Goal: Information Seeking & Learning: Learn about a topic

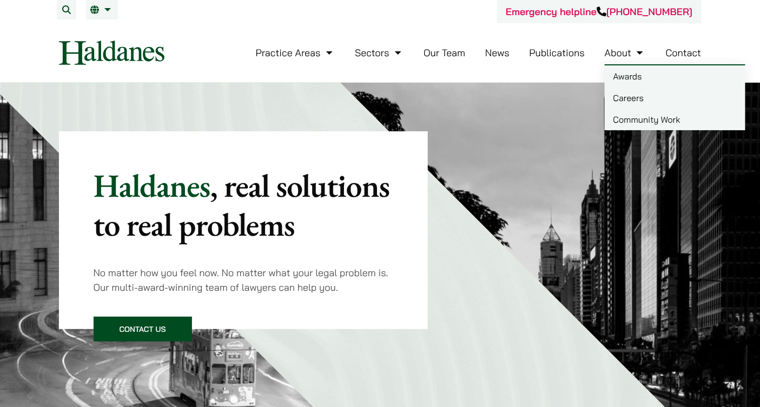
click at [642, 95] on link "Careers" at bounding box center [675, 98] width 141 height 22
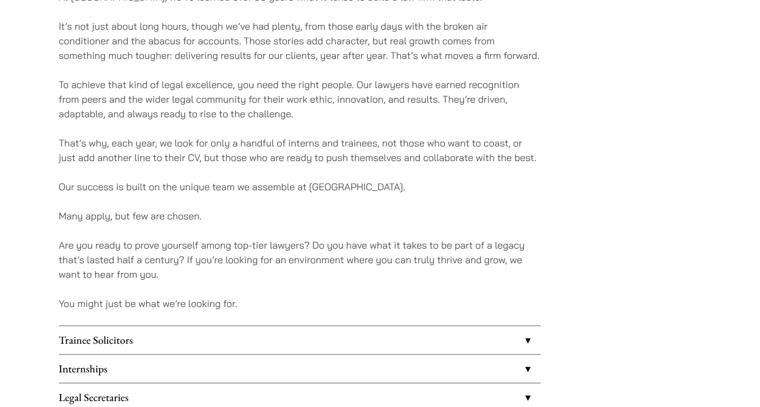
scroll to position [736, 0]
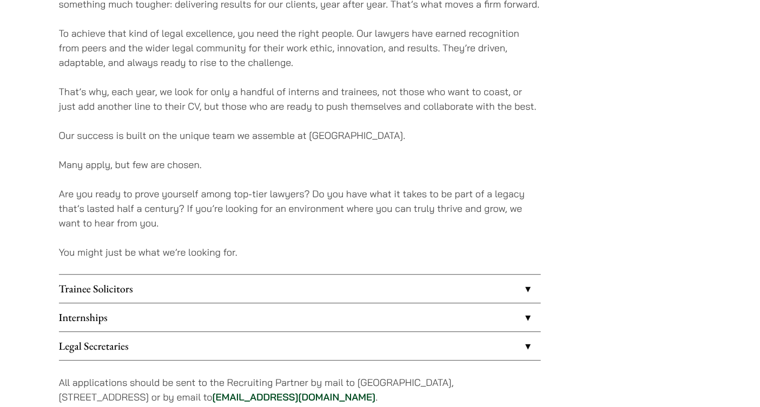
click at [527, 288] on link "Trainee Solicitors" at bounding box center [300, 289] width 482 height 28
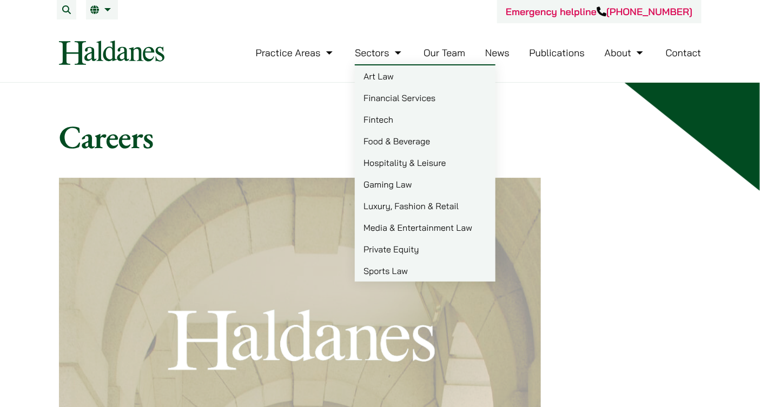
click at [382, 78] on link "Art Law" at bounding box center [425, 76] width 141 height 22
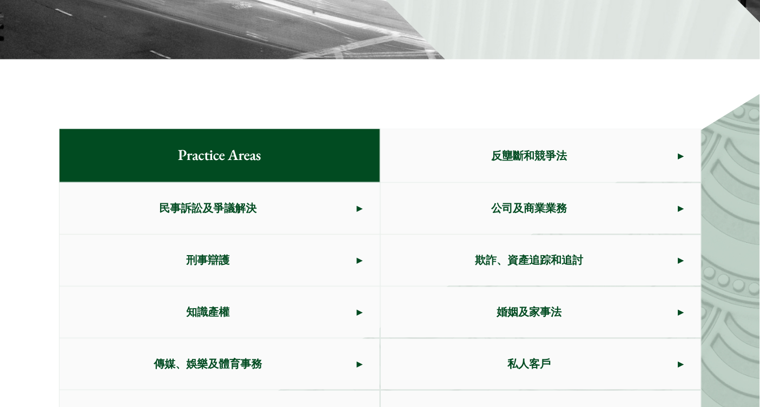
scroll to position [577, 0]
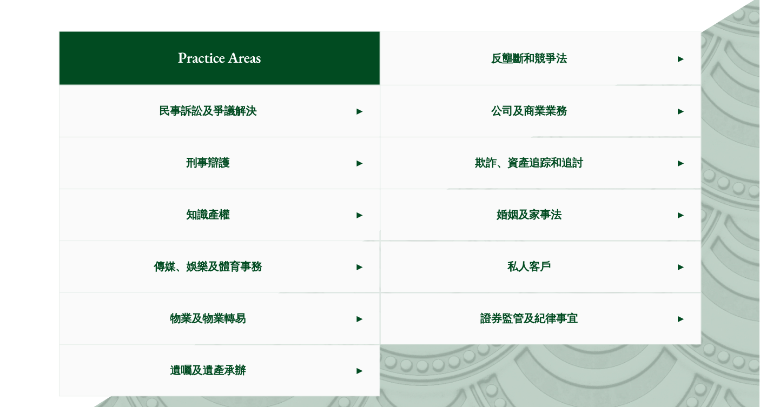
click at [608, 123] on span "公司及商業業務" at bounding box center [529, 111] width 297 height 51
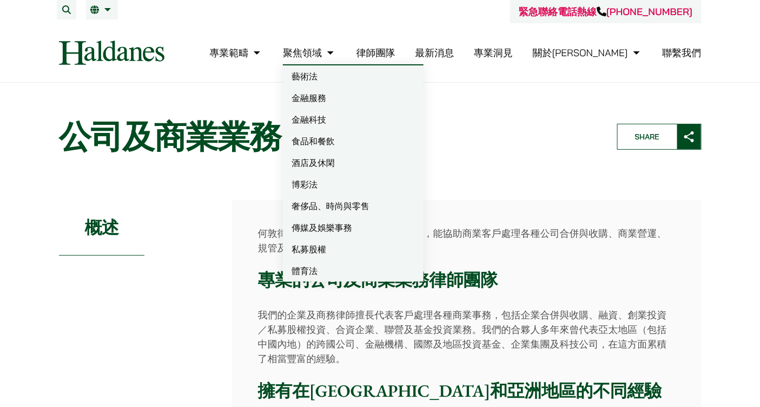
click at [336, 51] on link "聚焦領域" at bounding box center [310, 53] width 54 height 12
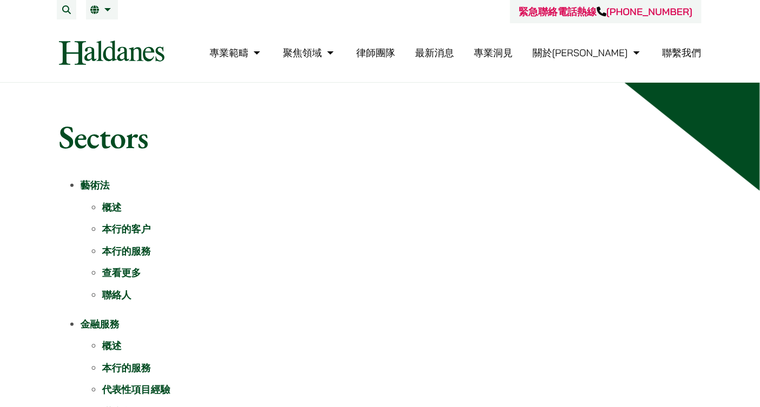
click at [113, 228] on link "本行的客户" at bounding box center [126, 229] width 49 height 12
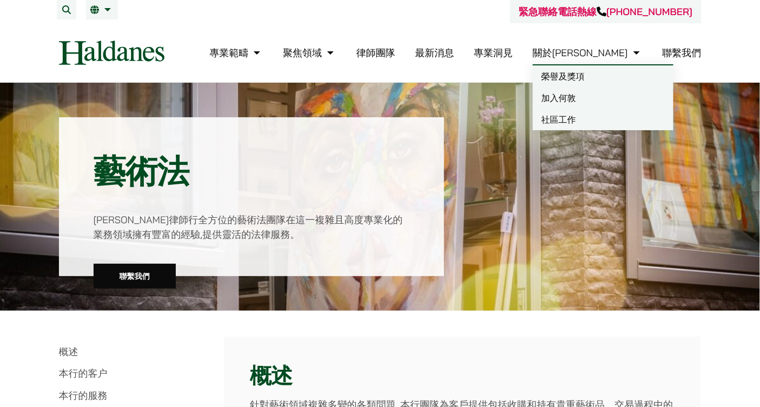
click at [615, 56] on link "關於[PERSON_NAME]" at bounding box center [588, 53] width 110 height 12
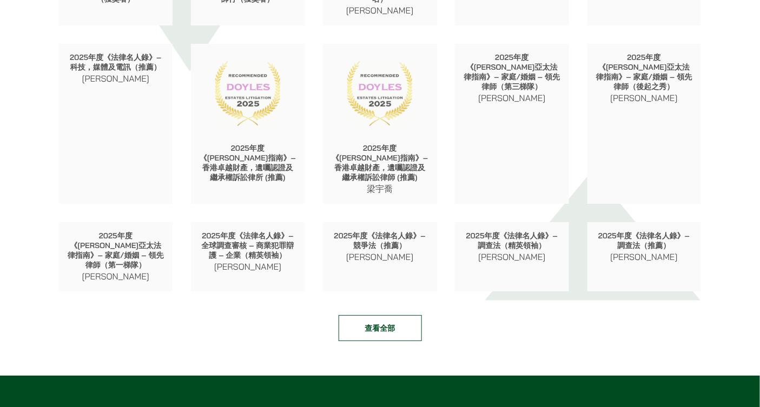
scroll to position [1245, 0]
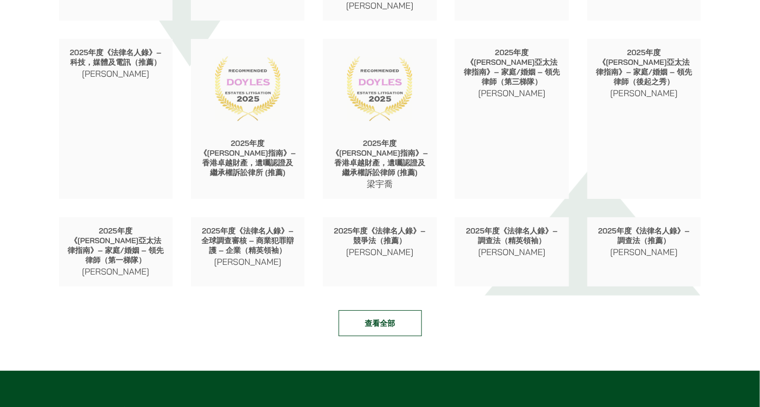
click at [380, 310] on link "查看全部" at bounding box center [380, 323] width 83 height 26
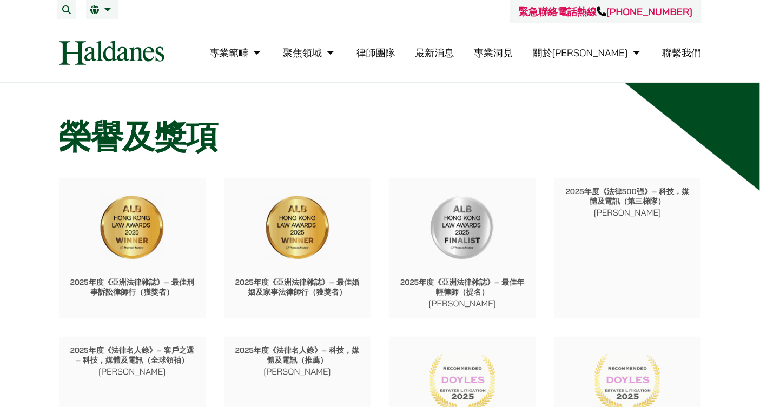
click at [395, 54] on link "律師團隊" at bounding box center [375, 53] width 39 height 12
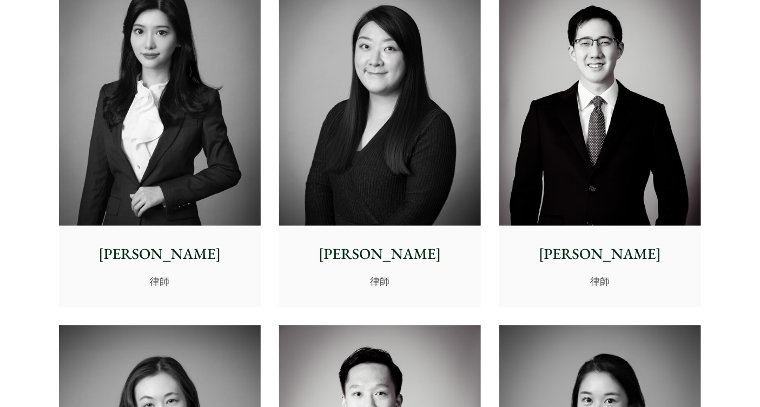
scroll to position [3234, 0]
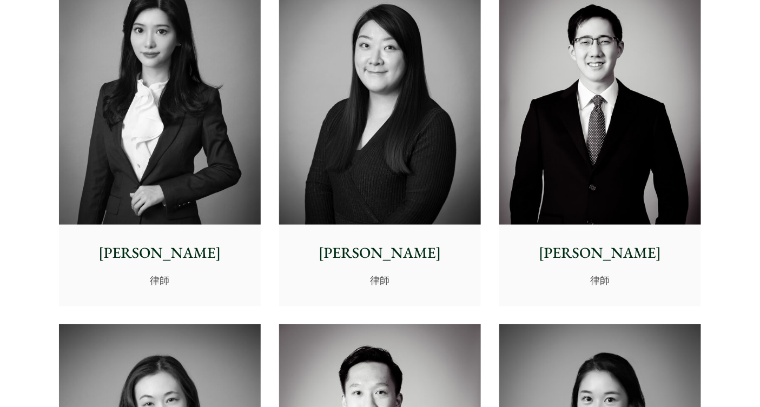
click at [213, 173] on img at bounding box center [160, 98] width 202 height 253
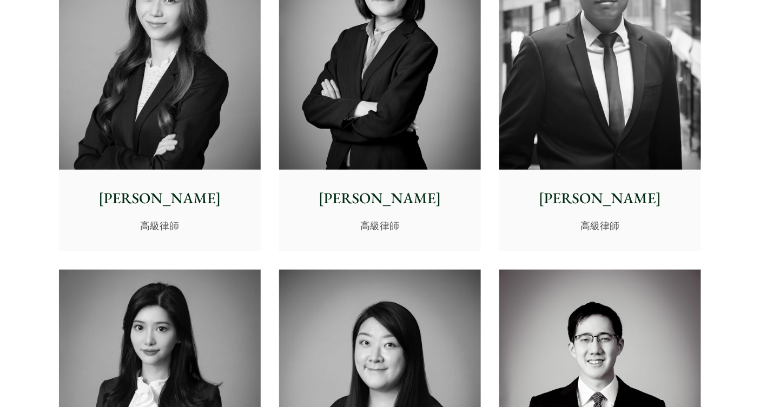
scroll to position [2892, 0]
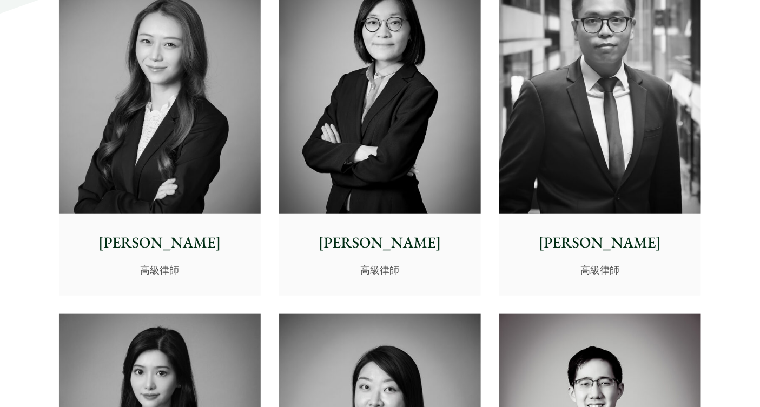
click at [129, 115] on img at bounding box center [160, 88] width 202 height 253
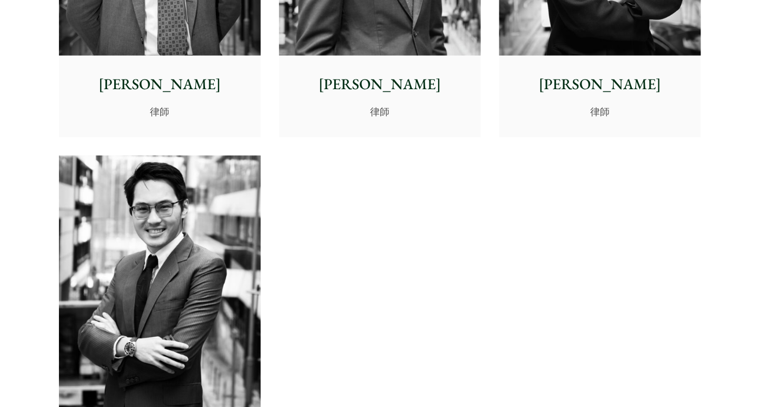
scroll to position [4557, 0]
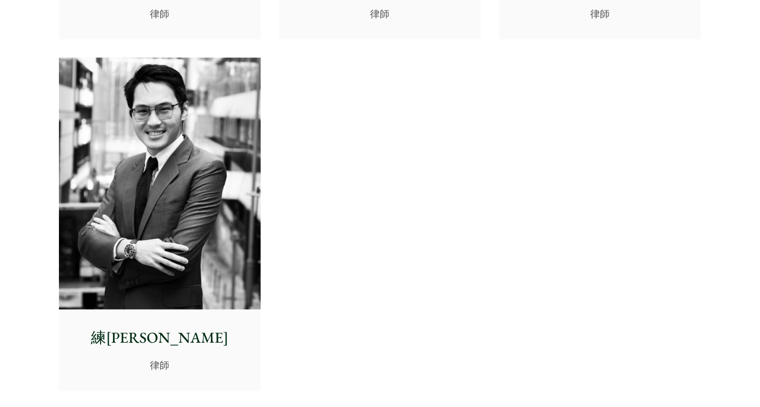
click at [144, 204] on img at bounding box center [160, 184] width 202 height 253
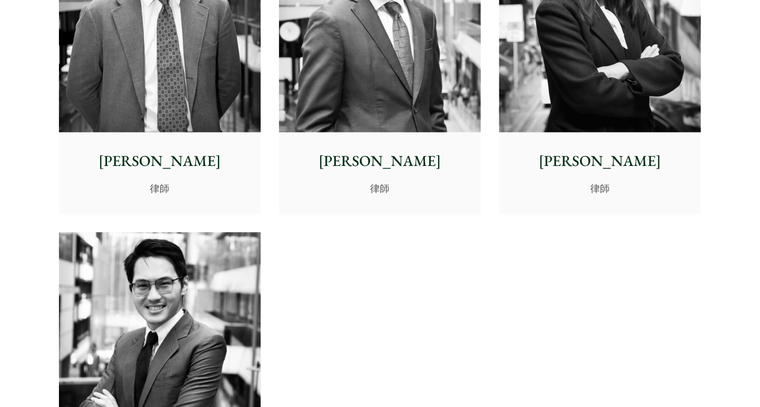
scroll to position [4313, 0]
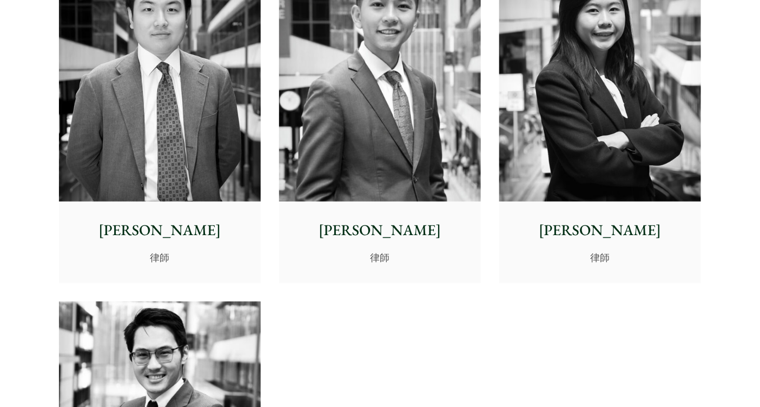
click at [599, 122] on img at bounding box center [600, 75] width 202 height 253
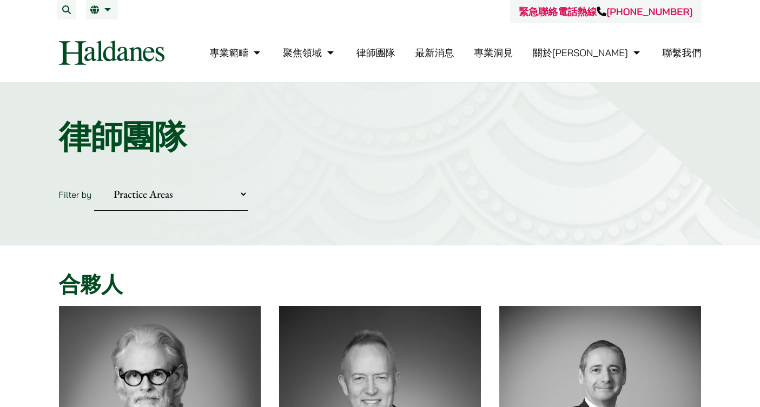
scroll to position [4318, 0]
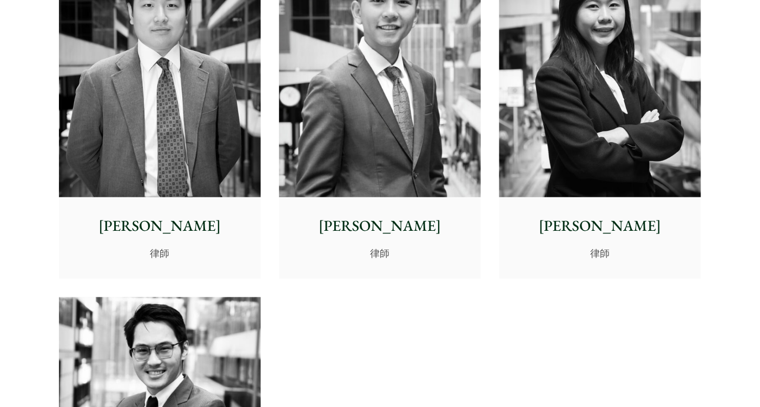
click at [386, 111] on img at bounding box center [380, 71] width 202 height 253
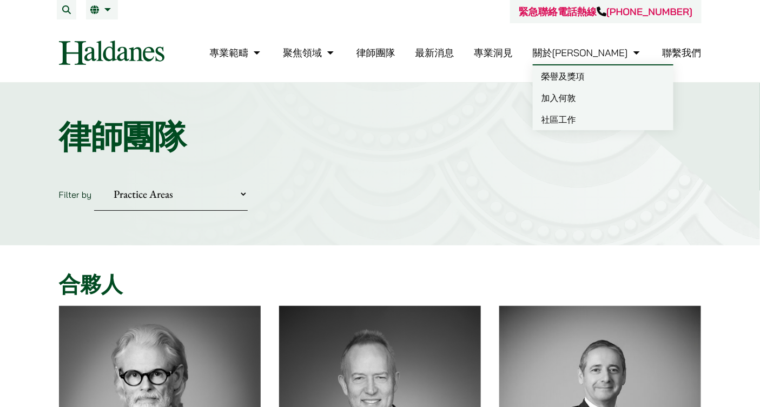
click at [615, 96] on link "加入何敦" at bounding box center [603, 98] width 141 height 22
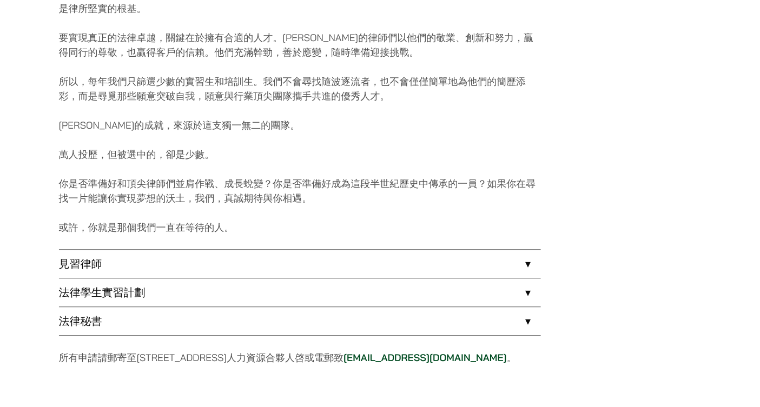
scroll to position [818, 0]
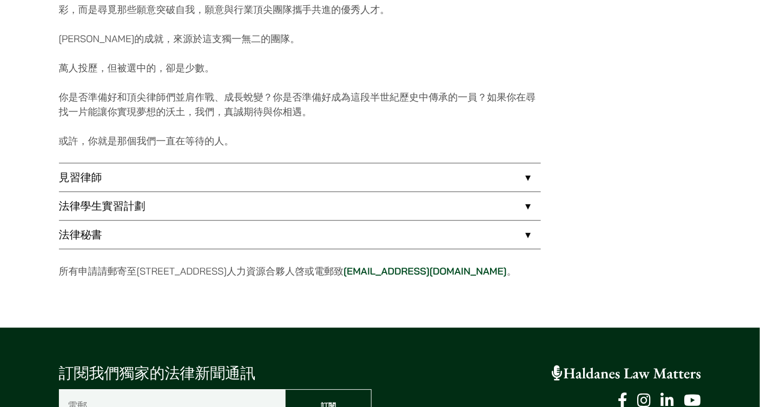
click at [528, 179] on link "見習律師" at bounding box center [300, 177] width 482 height 28
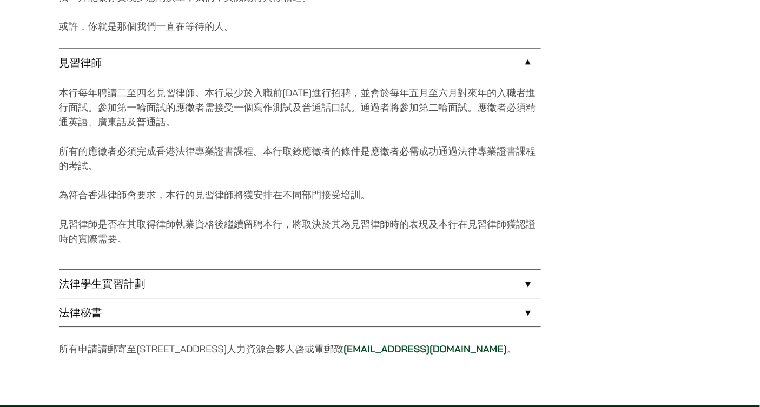
scroll to position [934, 0]
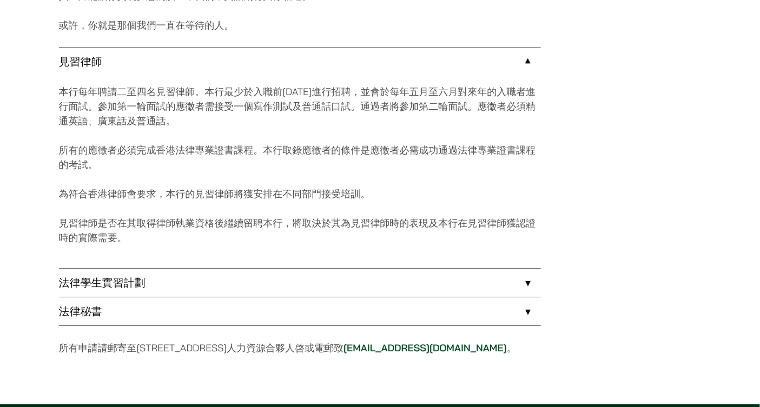
click at [515, 282] on link "法律學生實習計劃" at bounding box center [300, 283] width 482 height 28
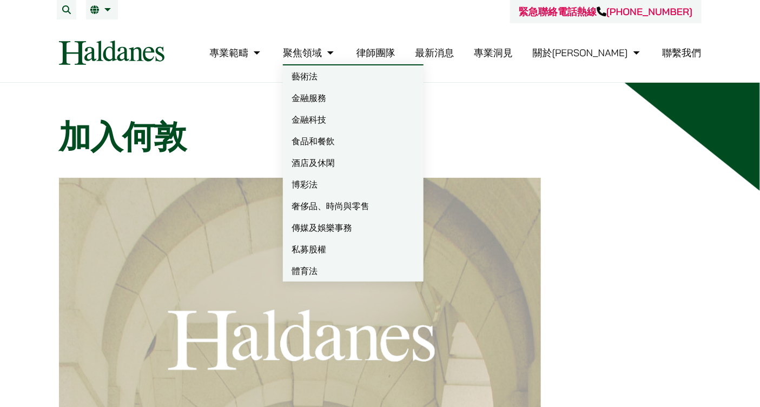
click at [336, 54] on link "聚焦領域" at bounding box center [310, 53] width 54 height 12
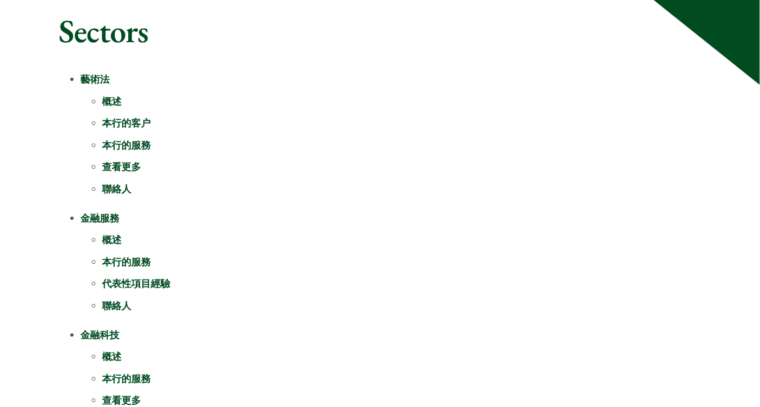
scroll to position [128, 0]
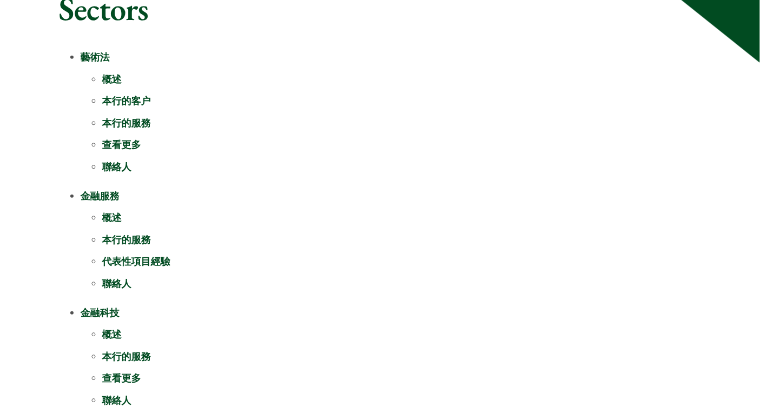
click at [152, 265] on link "代表性項目經驗" at bounding box center [136, 261] width 68 height 12
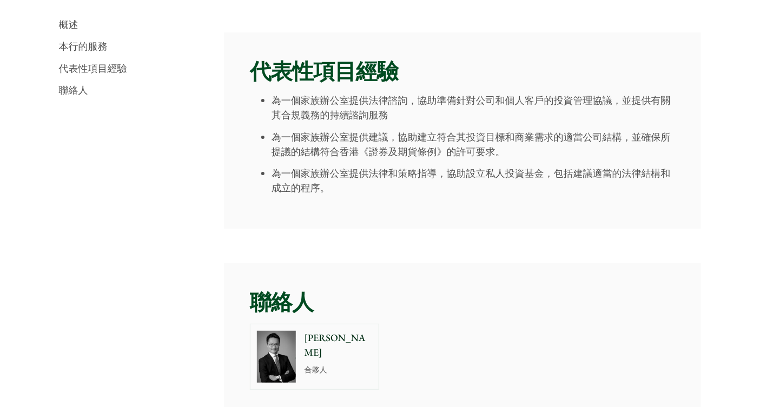
scroll to position [2664, 0]
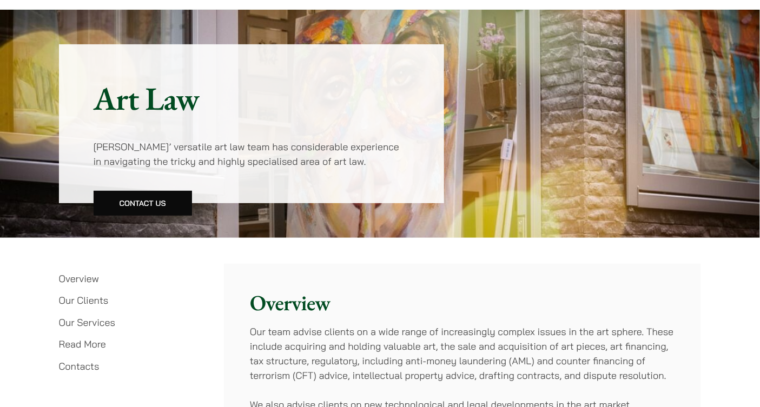
scroll to position [24, 0]
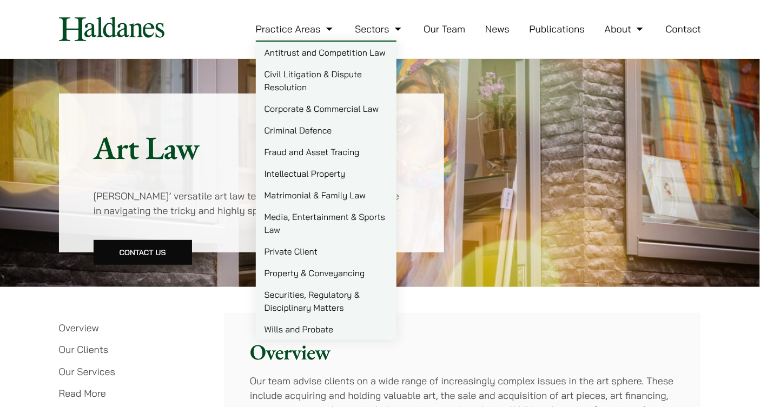
click at [316, 53] on link "Antitrust and Competition Law" at bounding box center [326, 53] width 141 height 22
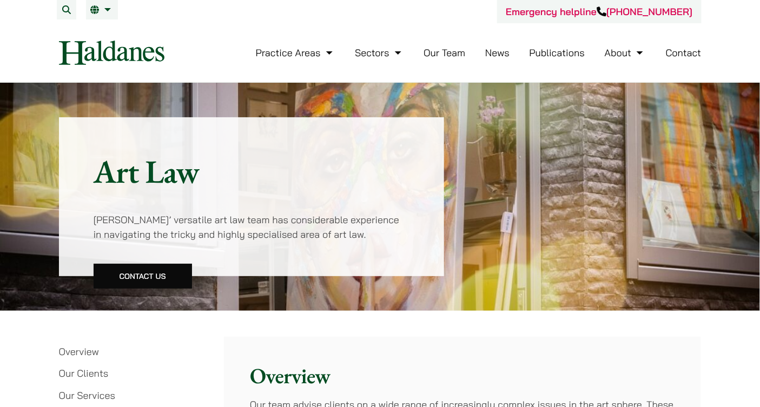
click at [454, 56] on link "Our Team" at bounding box center [444, 53] width 42 height 12
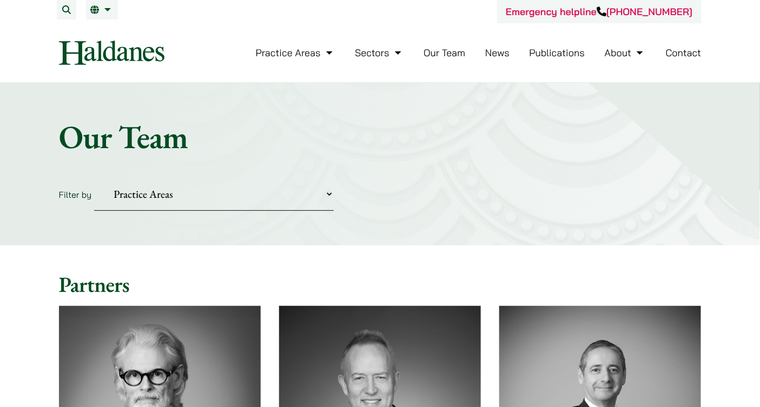
click at [493, 52] on link "News" at bounding box center [497, 53] width 24 height 12
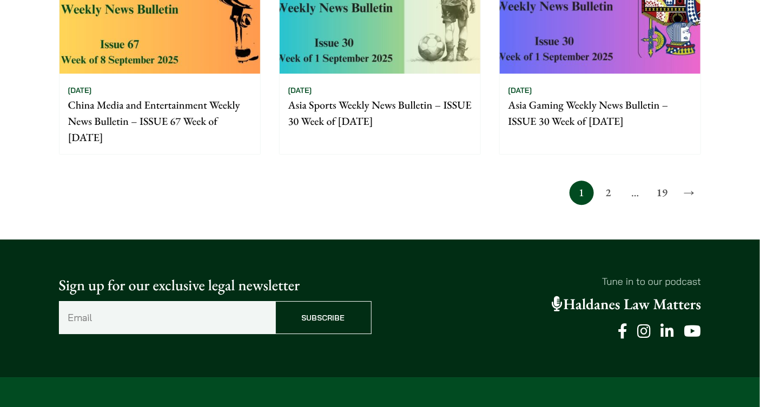
scroll to position [952, 0]
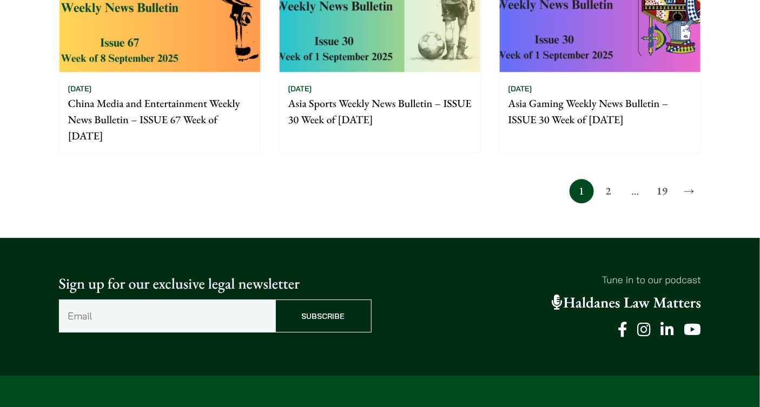
click at [614, 190] on link "2" at bounding box center [608, 191] width 24 height 24
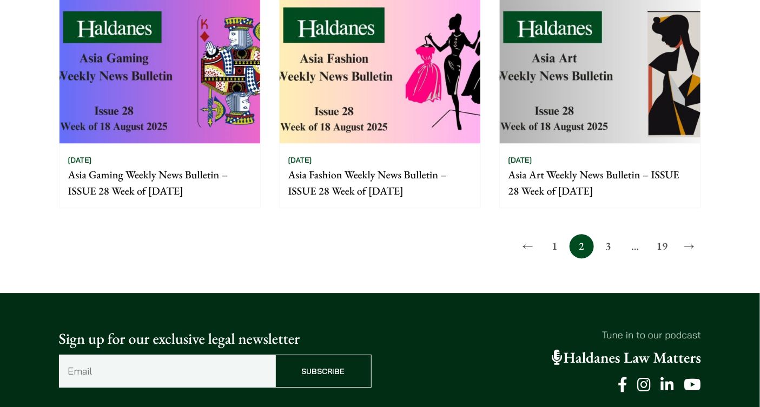
scroll to position [907, 0]
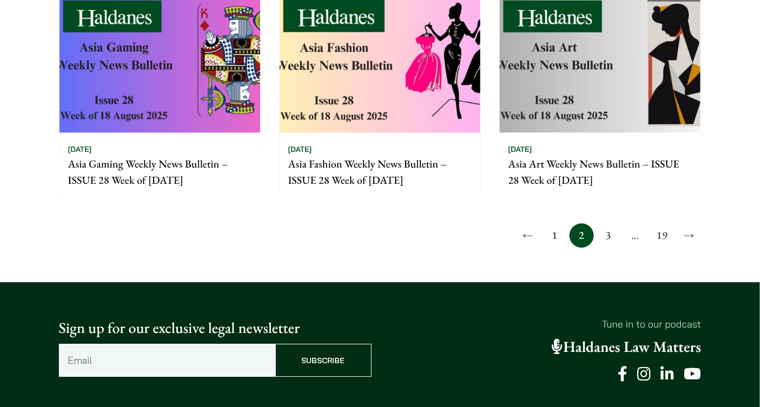
click at [605, 235] on link "3" at bounding box center [608, 235] width 24 height 24
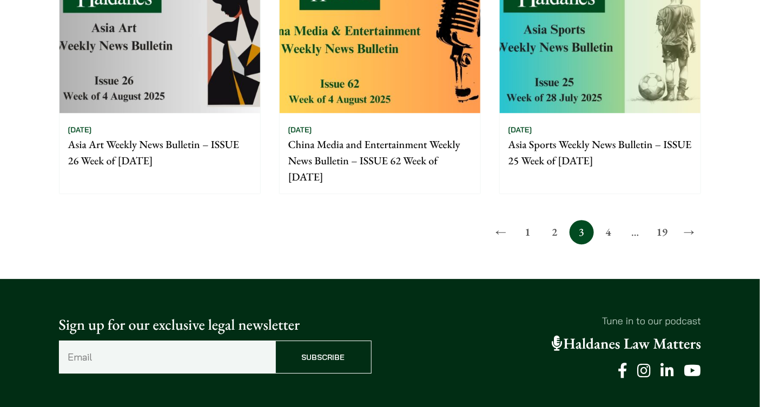
scroll to position [1062, 0]
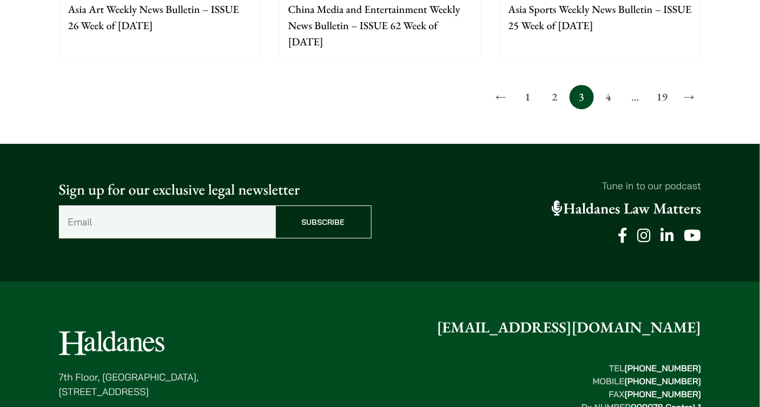
click at [609, 95] on link "4" at bounding box center [608, 97] width 24 height 24
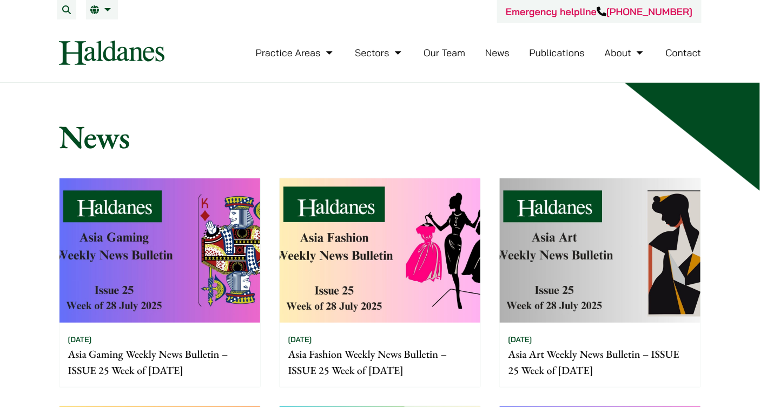
click at [552, 54] on link "Publications" at bounding box center [557, 53] width 56 height 12
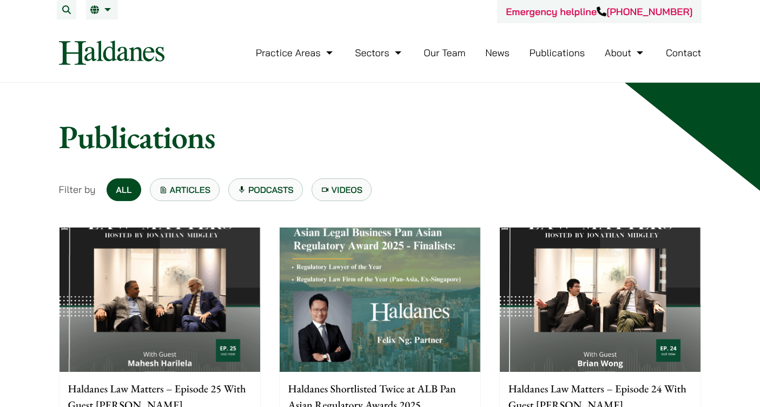
scroll to position [44, 0]
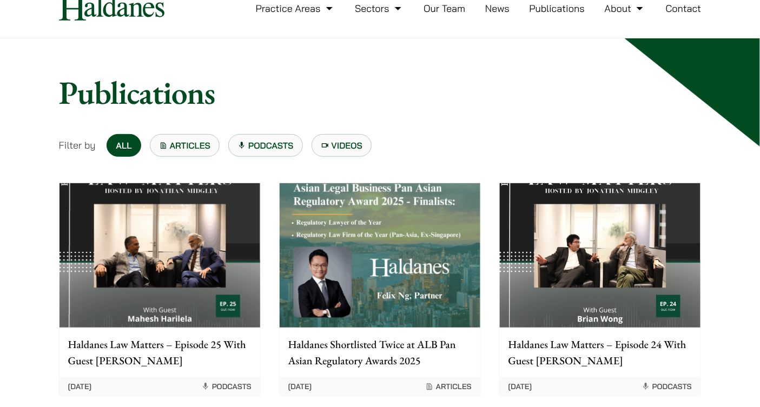
click at [270, 151] on link "Podcasts" at bounding box center [265, 145] width 75 height 23
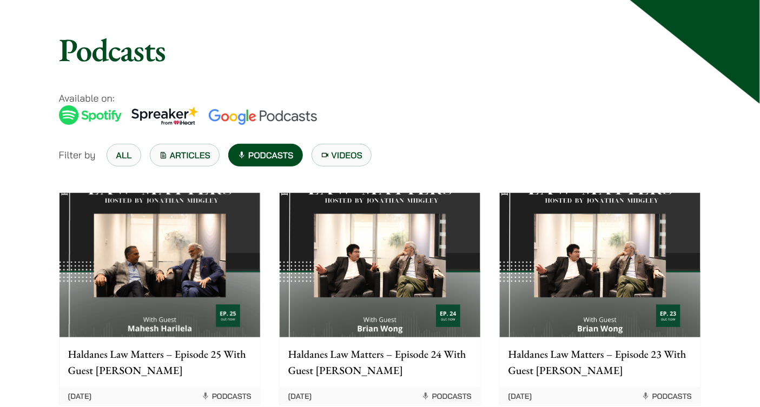
scroll to position [101, 0]
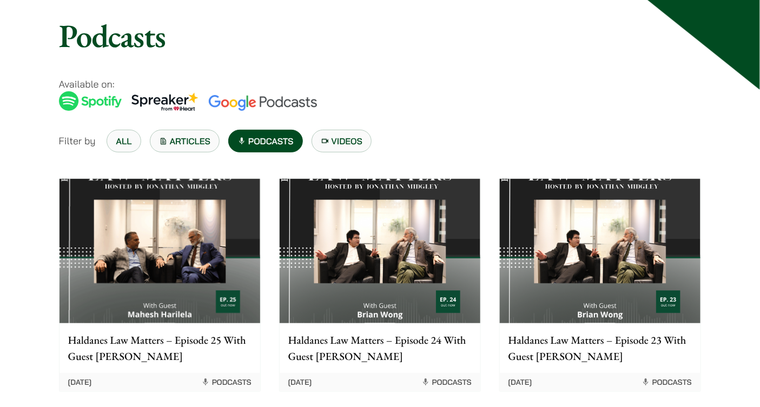
click at [202, 240] on img at bounding box center [159, 251] width 201 height 144
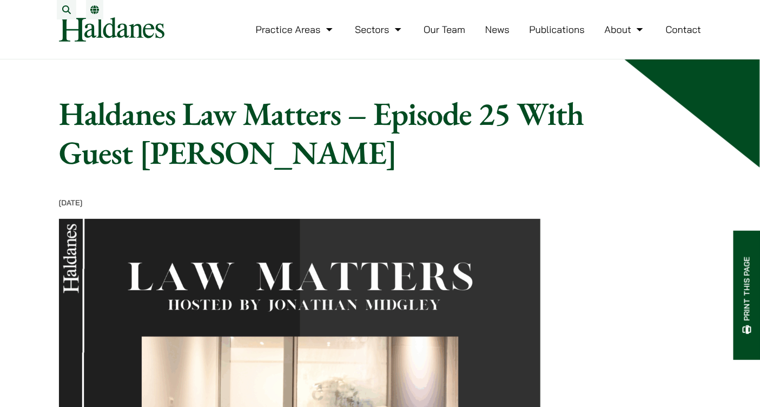
click at [500, 36] on link "News" at bounding box center [497, 29] width 24 height 12
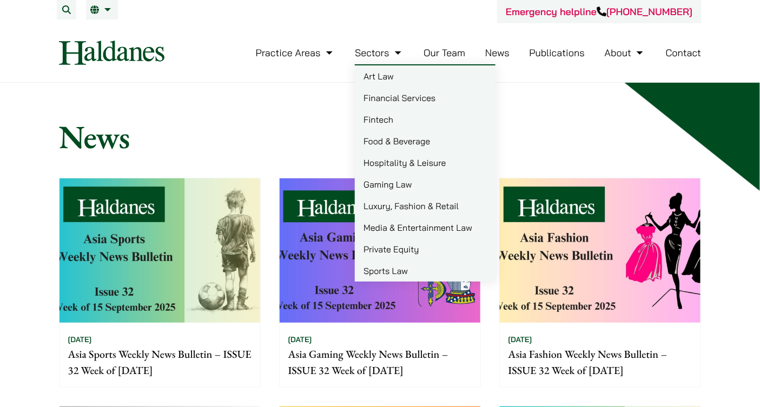
click at [375, 79] on link "Art Law" at bounding box center [425, 76] width 141 height 22
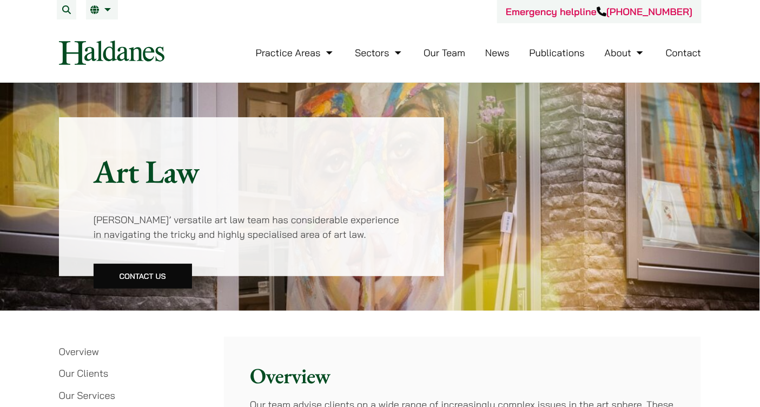
click at [372, 58] on link "Sectors" at bounding box center [379, 53] width 49 height 12
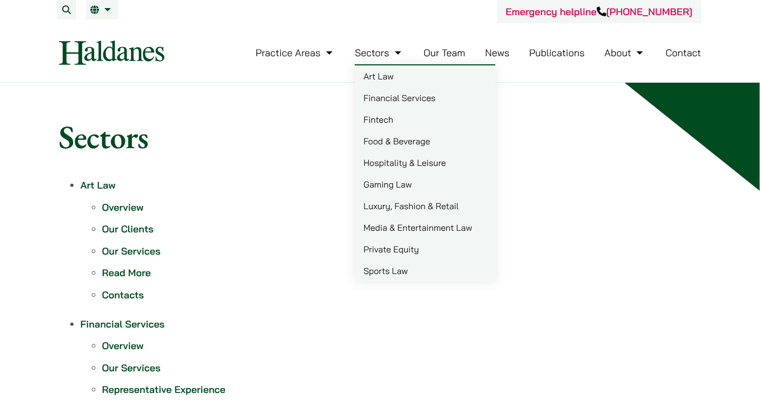
click at [380, 94] on link "Financial Services" at bounding box center [425, 98] width 141 height 22
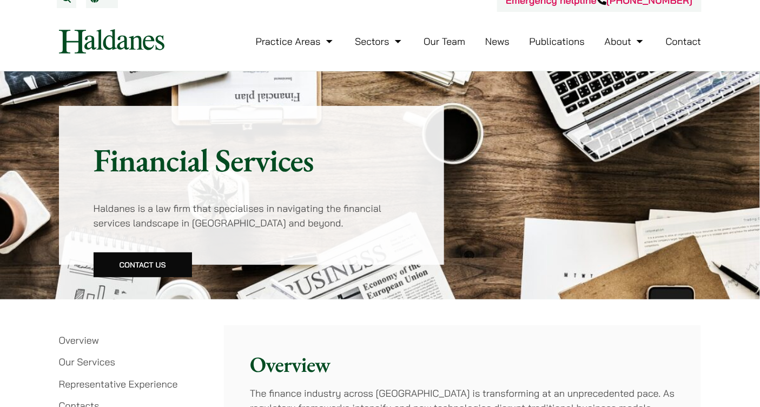
scroll to position [12, 0]
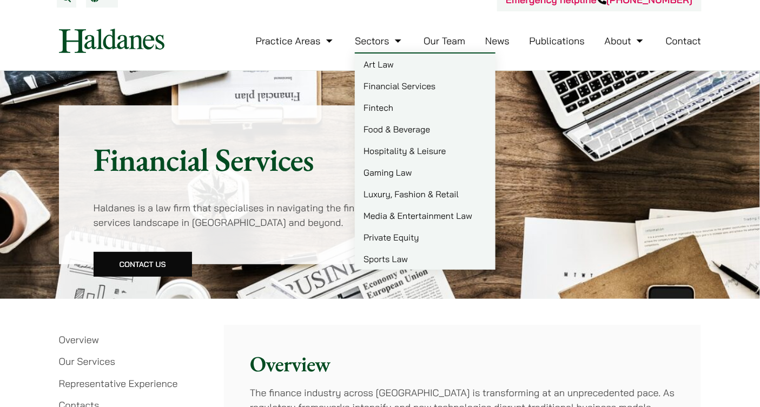
click at [376, 68] on link "Art Law" at bounding box center [425, 65] width 141 height 22
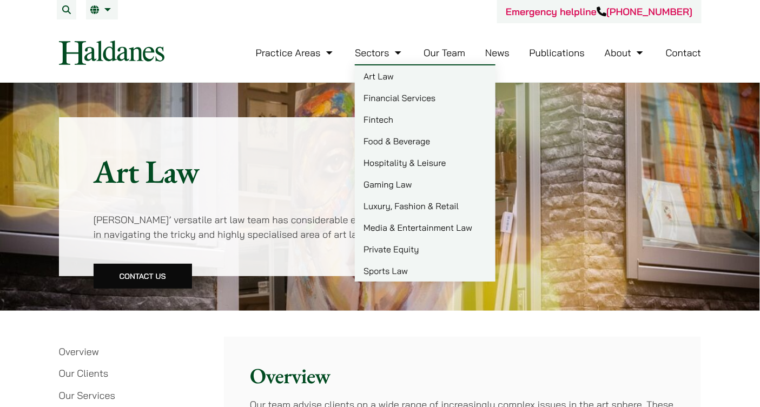
click at [379, 75] on link "Art Law" at bounding box center [425, 76] width 141 height 22
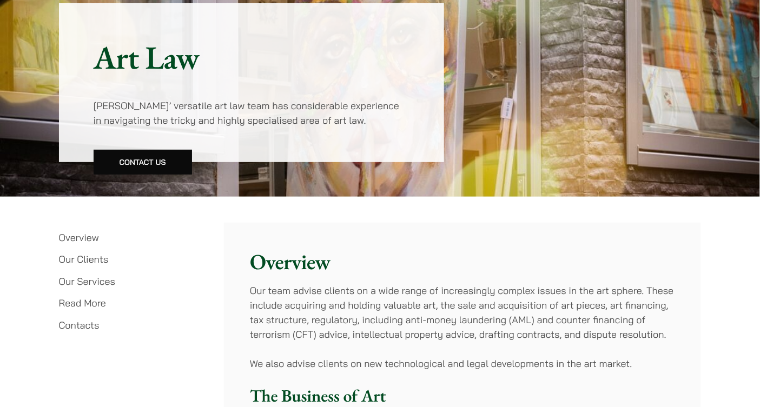
scroll to position [132, 0]
